Goal: Task Accomplishment & Management: Manage account settings

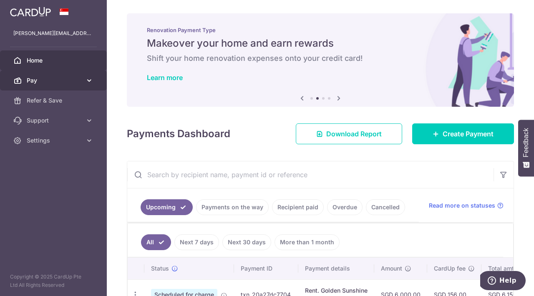
click at [86, 83] on icon at bounding box center [89, 80] width 8 height 8
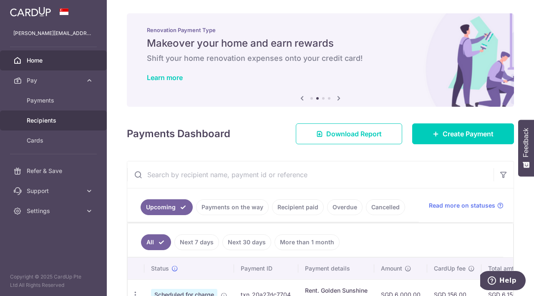
click at [38, 119] on span "Recipients" at bounding box center [54, 120] width 55 height 8
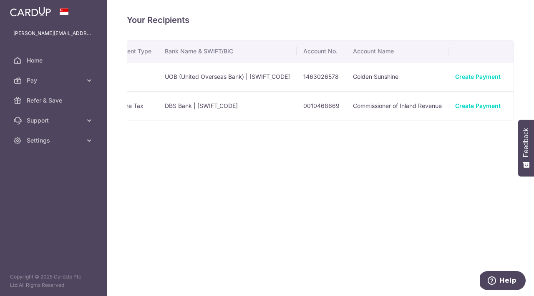
scroll to position [0, 176]
click at [518, 77] on icon "button" at bounding box center [522, 77] width 9 height 9
click at [466, 97] on span "View/Edit" at bounding box center [494, 100] width 57 height 10
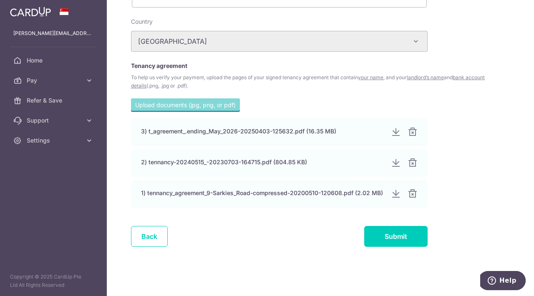
scroll to position [368, 0]
type input "[STREET_ADDRESS][PERSON_NAME] 01-01 [PERSON_NAME] Mansion"
click at [393, 234] on input "Submit" at bounding box center [395, 236] width 63 height 21
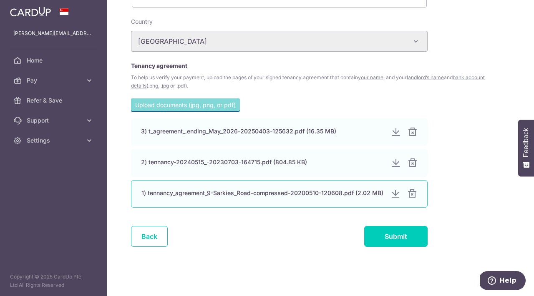
scroll to position [380, 0]
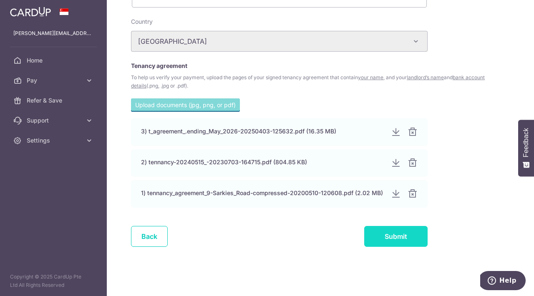
type input "9 Sarkies Road 01 01 Sarkies Mansion"
click at [389, 237] on input "Submit" at bounding box center [395, 236] width 63 height 21
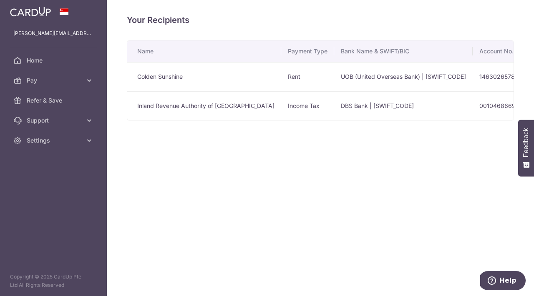
click at [408, 16] on h4 "Your Recipients" at bounding box center [320, 19] width 387 height 13
